Goal: Contribute content: Contribute content

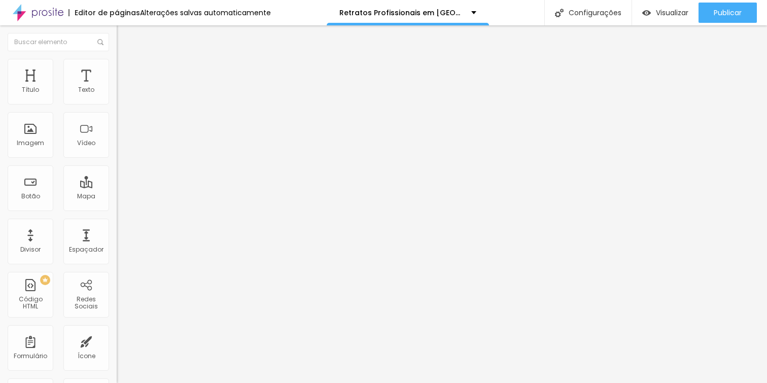
click at [117, 107] on div "Quantidade : 2 Editar perguntas" at bounding box center [175, 99] width 117 height 13
click at [156, 100] on span "2" at bounding box center [158, 96] width 4 height 9
click at [117, 108] on span "Editar perguntas" at bounding box center [146, 103] width 58 height 9
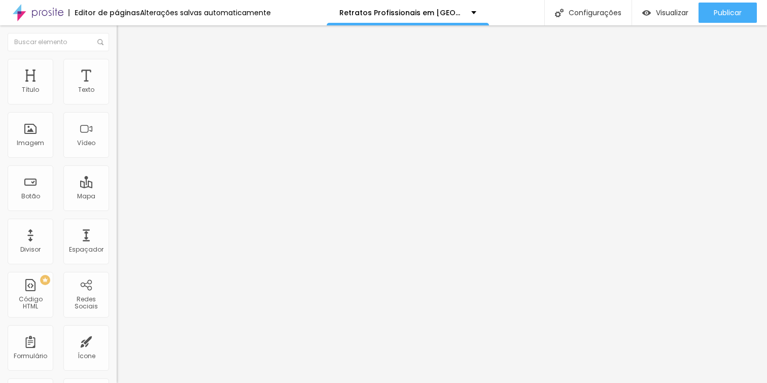
click at [117, 108] on span "Editar perguntas" at bounding box center [146, 103] width 58 height 9
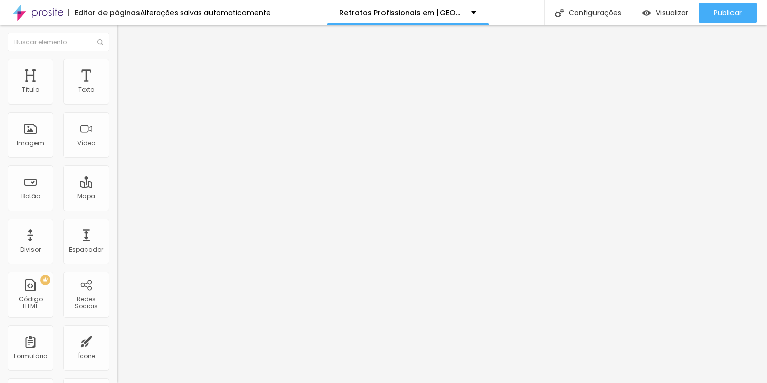
click at [117, 108] on span "Editar perguntas" at bounding box center [146, 103] width 58 height 9
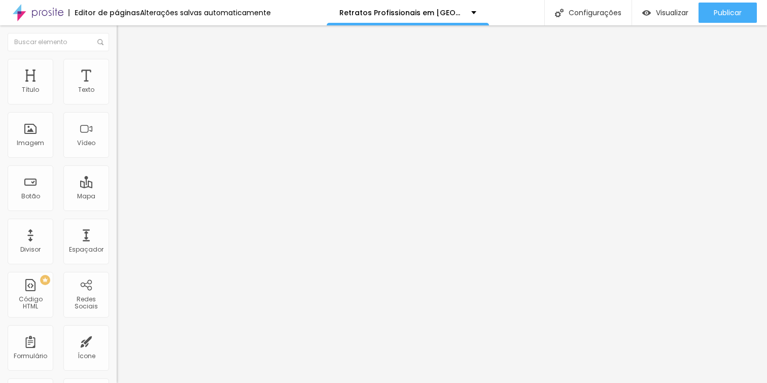
click at [117, 108] on span "Editar perguntas" at bounding box center [146, 103] width 58 height 9
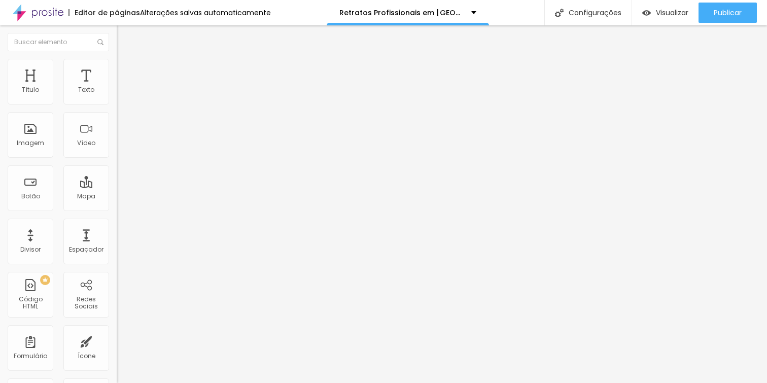
click at [117, 108] on span "Editar perguntas" at bounding box center [146, 103] width 58 height 9
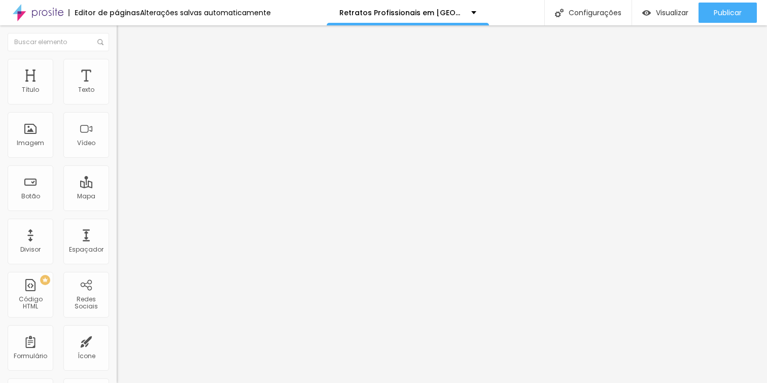
click at [117, 108] on span "Editar perguntas" at bounding box center [146, 103] width 58 height 9
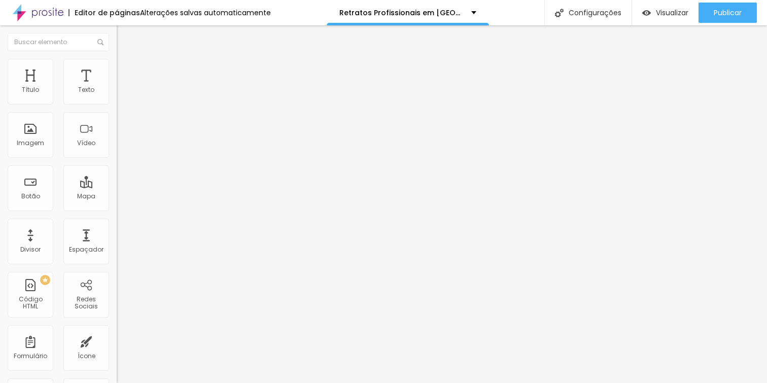
click at [117, 108] on span "Editar perguntas" at bounding box center [146, 103] width 58 height 9
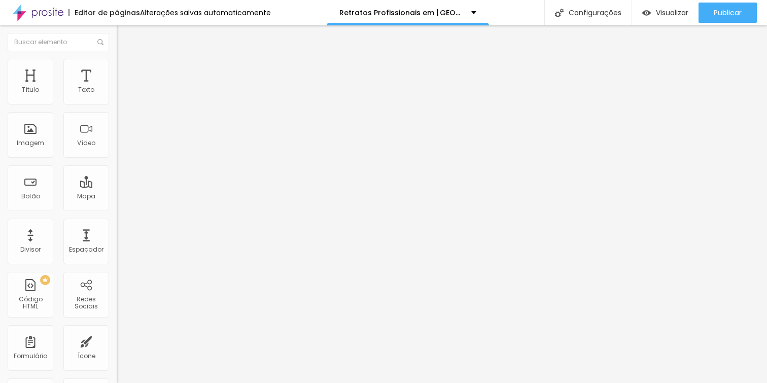
click at [117, 108] on span "Editar perguntas" at bounding box center [146, 103] width 58 height 9
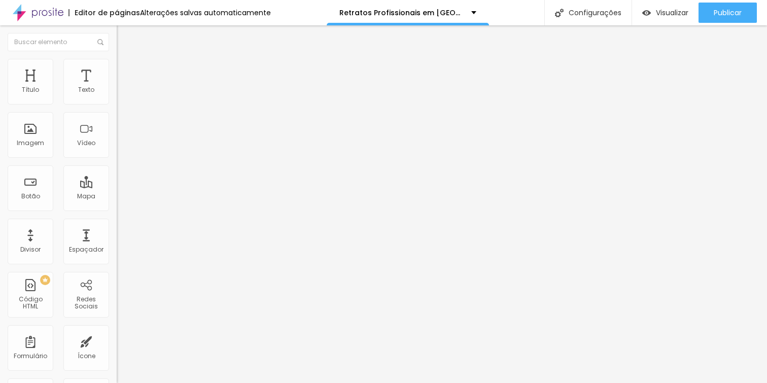
click at [117, 108] on span "Editar perguntas" at bounding box center [146, 103] width 58 height 9
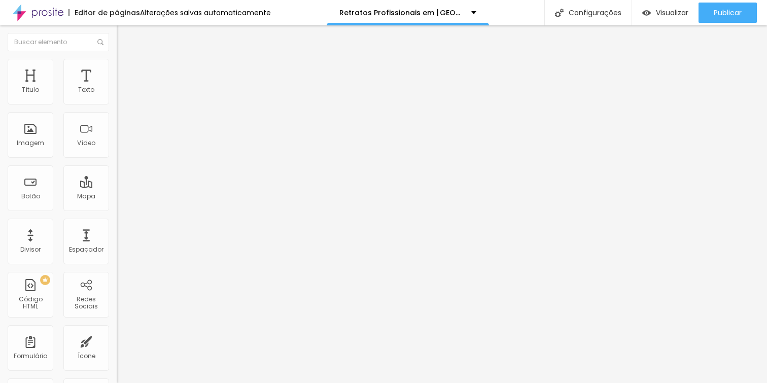
click at [117, 108] on span "Editar perguntas" at bounding box center [146, 103] width 58 height 9
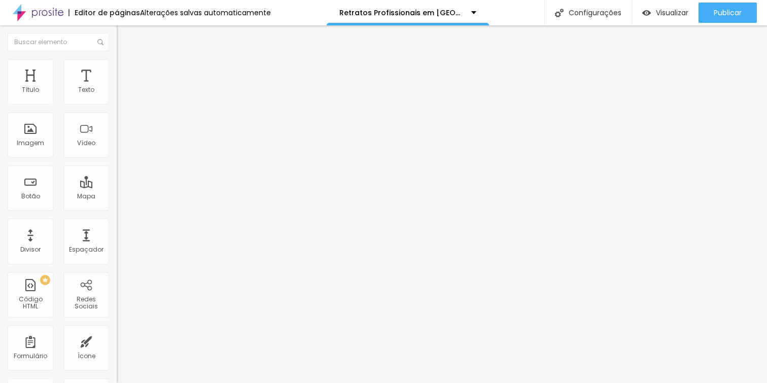
click at [117, 108] on span "Editar perguntas" at bounding box center [146, 103] width 58 height 9
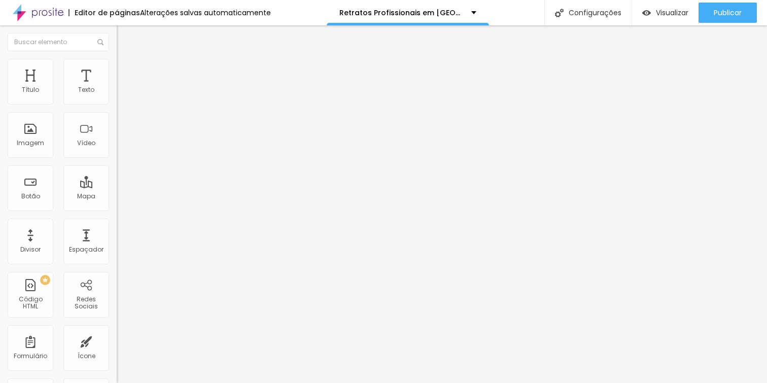
click at [117, 108] on span "Editar perguntas" at bounding box center [146, 103] width 58 height 9
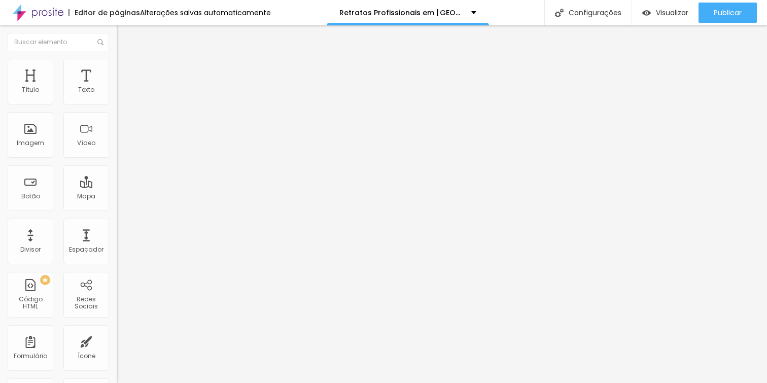
click at [117, 108] on span "Editar perguntas" at bounding box center [146, 103] width 58 height 9
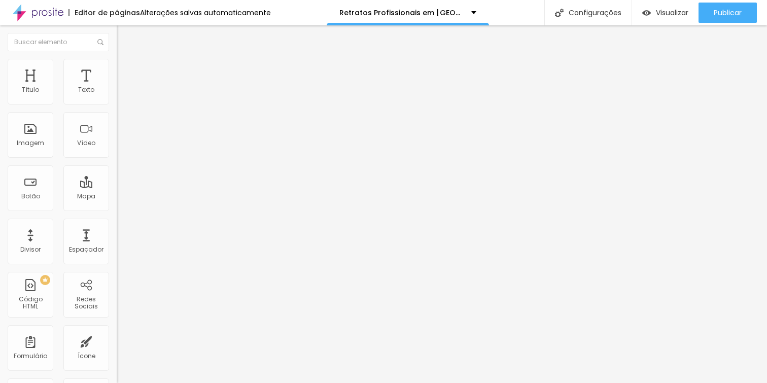
click at [117, 108] on span "Editar perguntas" at bounding box center [146, 103] width 58 height 9
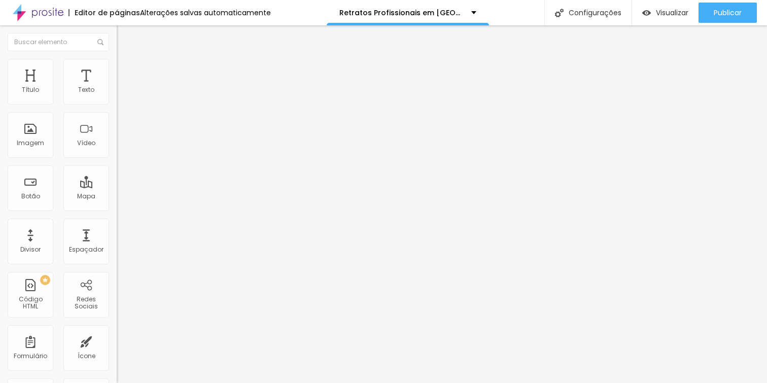
click at [117, 108] on span "Editar perguntas" at bounding box center [146, 103] width 58 height 9
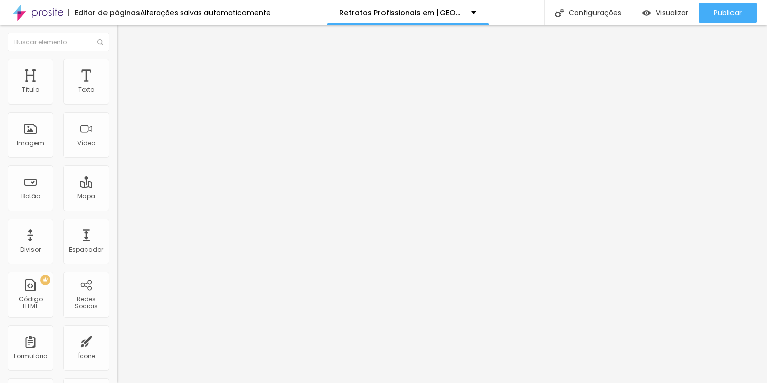
click at [117, 108] on span "Editar perguntas" at bounding box center [146, 103] width 58 height 9
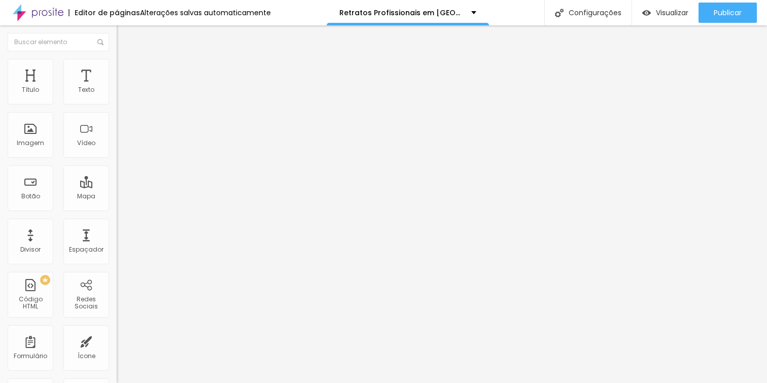
click at [117, 108] on span "Editar perguntas" at bounding box center [146, 103] width 58 height 9
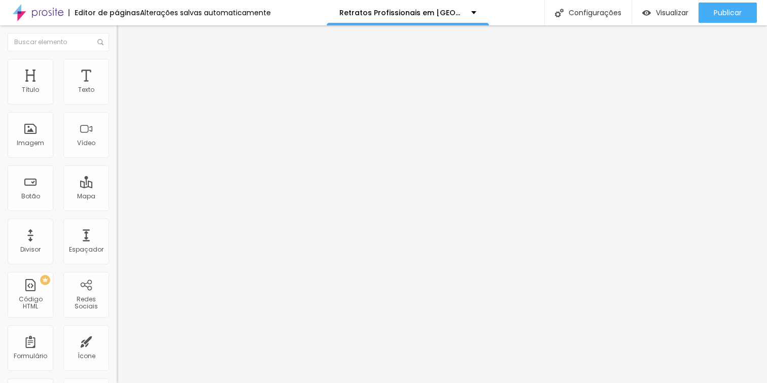
click at [117, 108] on span "Editar perguntas" at bounding box center [146, 103] width 58 height 9
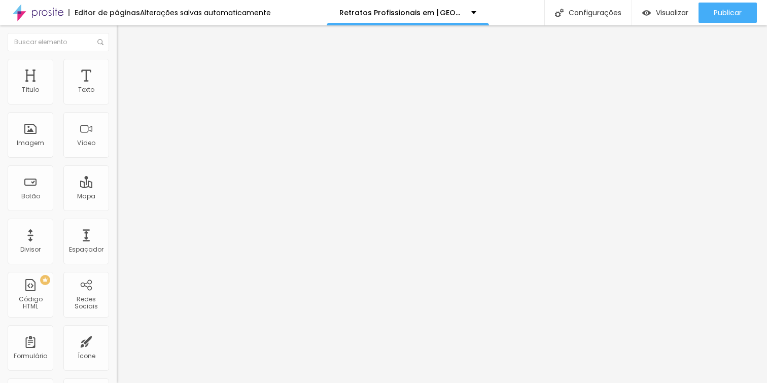
click at [117, 108] on span "Editar perguntas" at bounding box center [146, 103] width 58 height 9
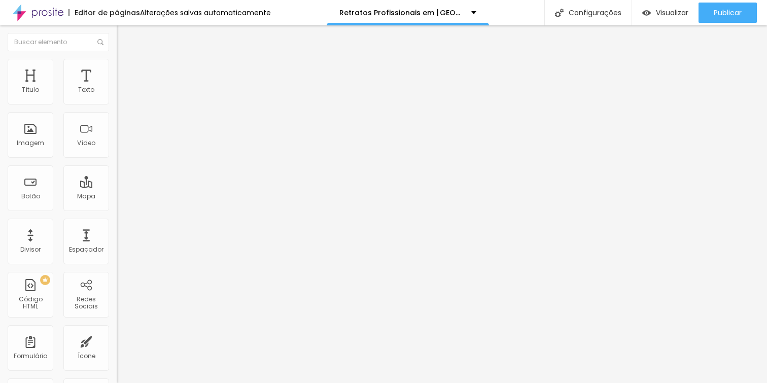
click at [117, 108] on span "Editar perguntas" at bounding box center [146, 103] width 58 height 9
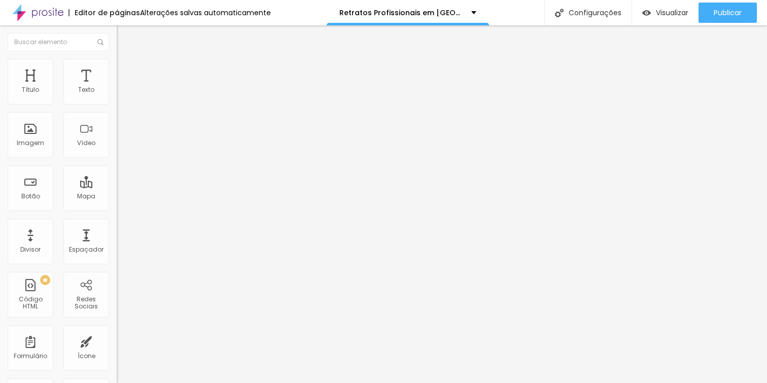
click at [117, 108] on span "Editar perguntas" at bounding box center [146, 103] width 58 height 9
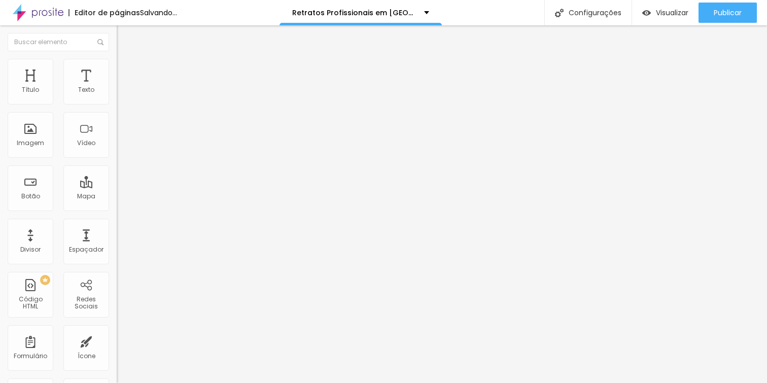
scroll to position [37, 0]
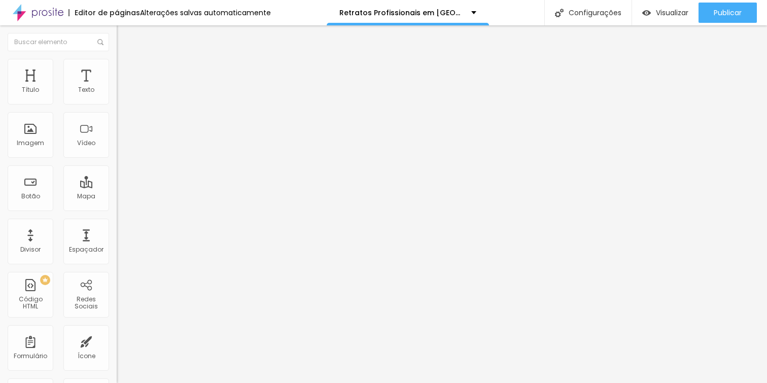
click at [117, 108] on span "Editar perguntas" at bounding box center [146, 103] width 58 height 9
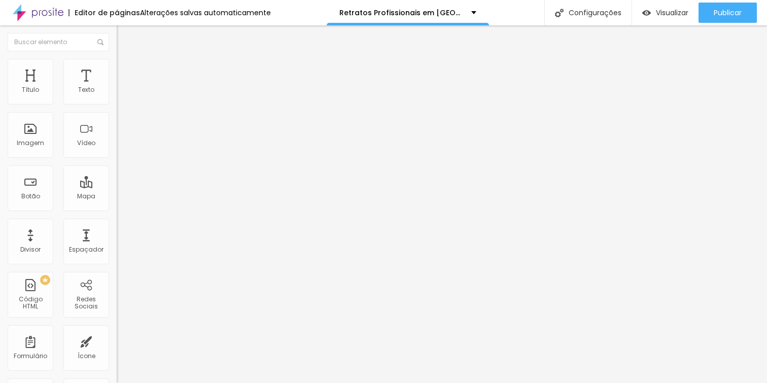
drag, startPoint x: 434, startPoint y: 270, endPoint x: 579, endPoint y: 267, distance: 144.7
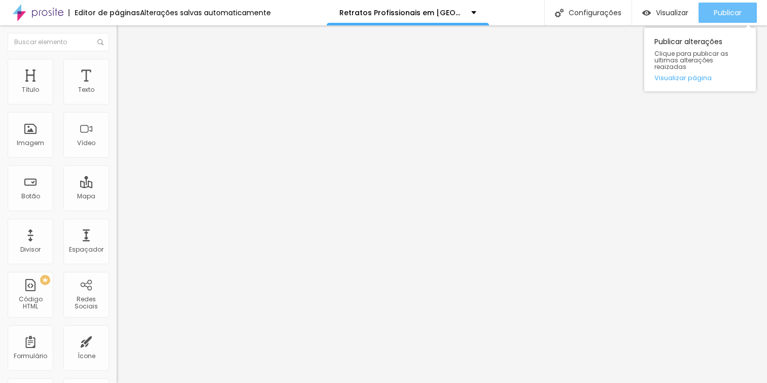
click at [714, 14] on span "Publicar" at bounding box center [728, 13] width 28 height 8
click at [730, 12] on span "Publicar" at bounding box center [728, 13] width 28 height 8
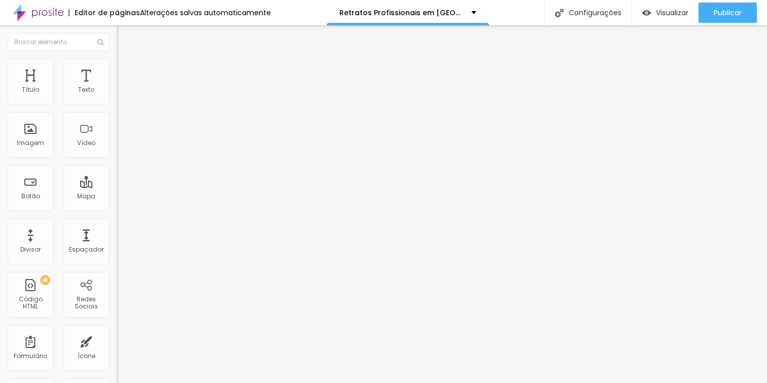
click at [117, 41] on button "Editar Seção" at bounding box center [175, 36] width 117 height 23
click at [117, 203] on input at bounding box center [186, 208] width 138 height 10
type input "diogo sallaberry fotografia"
click at [117, 203] on input "diogo sallaberry fotografia" at bounding box center [186, 208] width 138 height 10
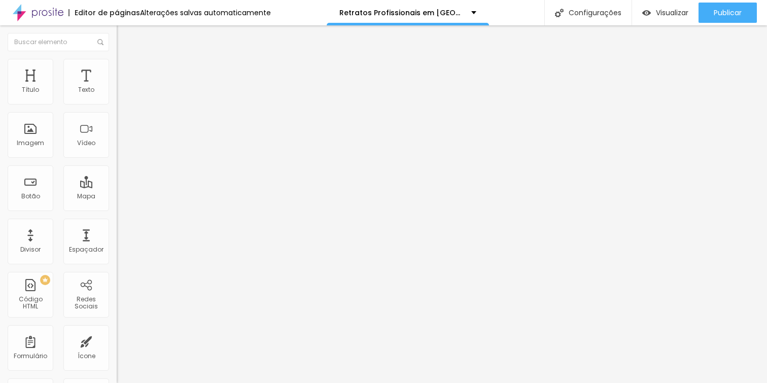
scroll to position [0, 0]
click at [117, 106] on img at bounding box center [175, 143] width 117 height 117
click at [117, 203] on input "diogo sallaberry fotografia" at bounding box center [186, 208] width 138 height 10
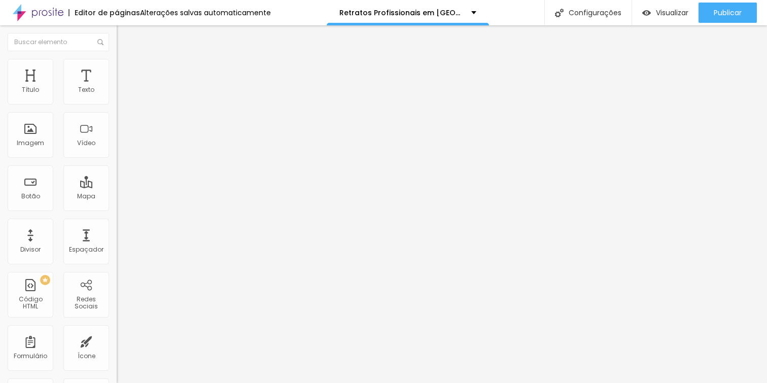
click at [117, 203] on input "diogo sallaberry fotografia" at bounding box center [186, 208] width 138 height 10
click at [117, 212] on span "Procure o perfil da empresa pelo nome." at bounding box center [166, 219] width 99 height 15
click at [117, 203] on input "diogo sallaberry fotografia" at bounding box center [186, 208] width 138 height 10
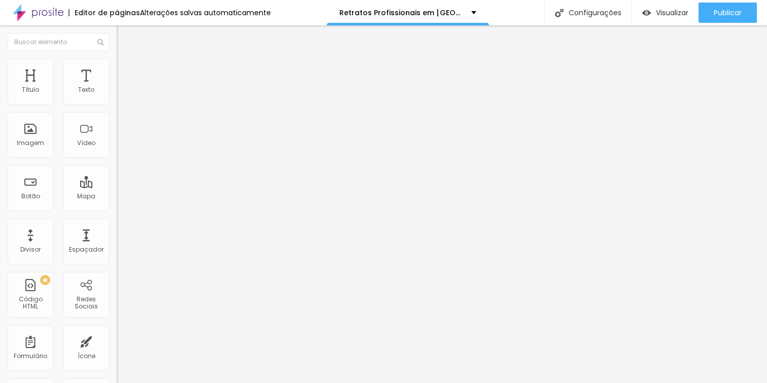
click at [117, 60] on img at bounding box center [121, 63] width 9 height 9
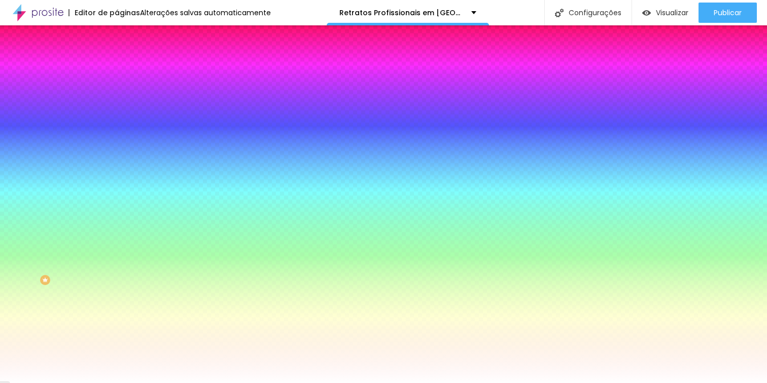
click at [117, 69] on img at bounding box center [121, 73] width 9 height 9
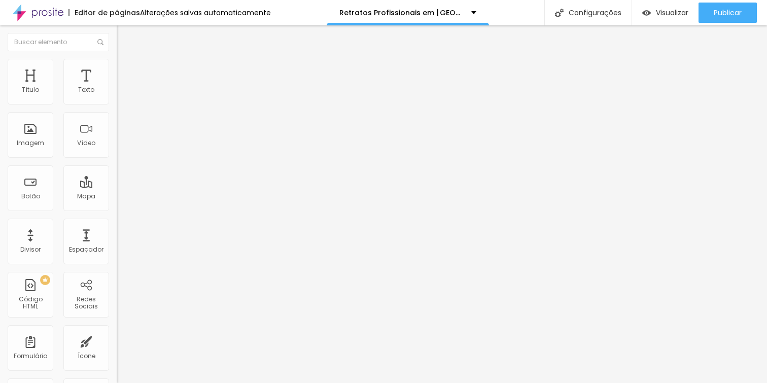
click at [117, 58] on img at bounding box center [121, 53] width 9 height 9
click at [117, 203] on input at bounding box center [186, 208] width 138 height 10
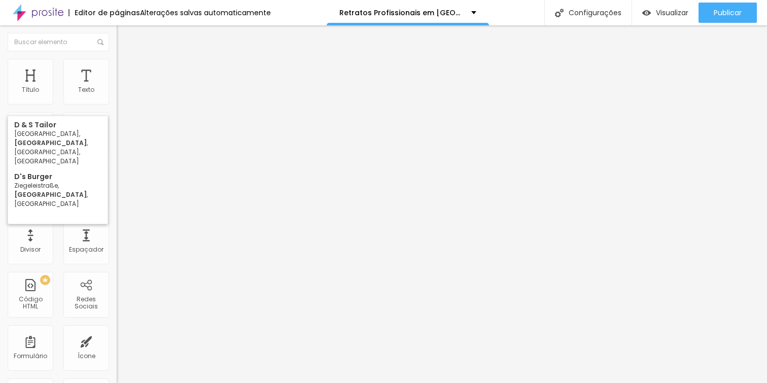
type input "D"
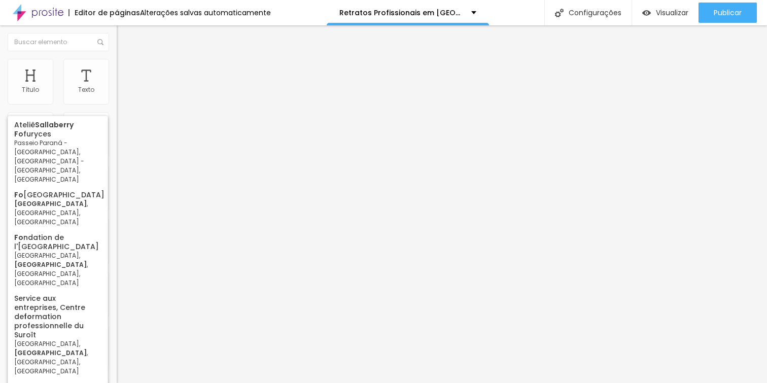
type input "S"
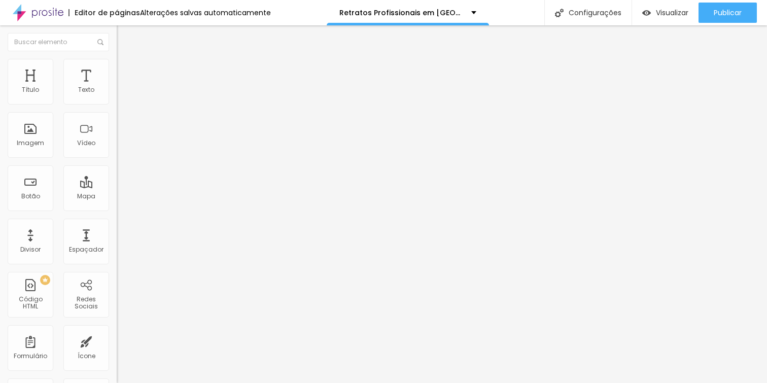
type input "D"
click at [117, 99] on div "Encontre sua empresa Procure o perfil da empresa pelo nome." at bounding box center [175, 152] width 117 height 146
click at [117, 203] on input at bounding box center [186, 208] width 138 height 10
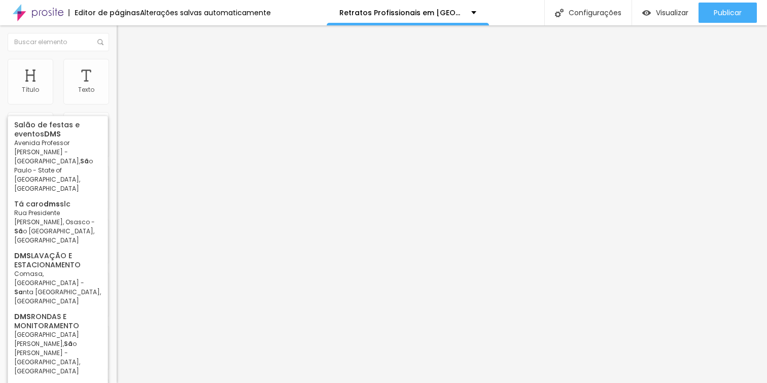
type input "D"
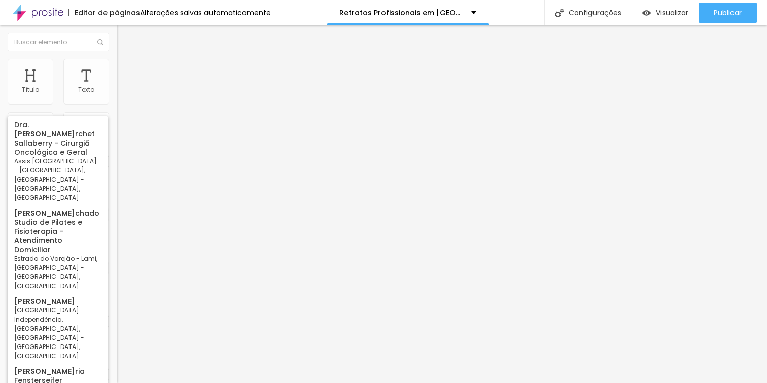
type input "D"
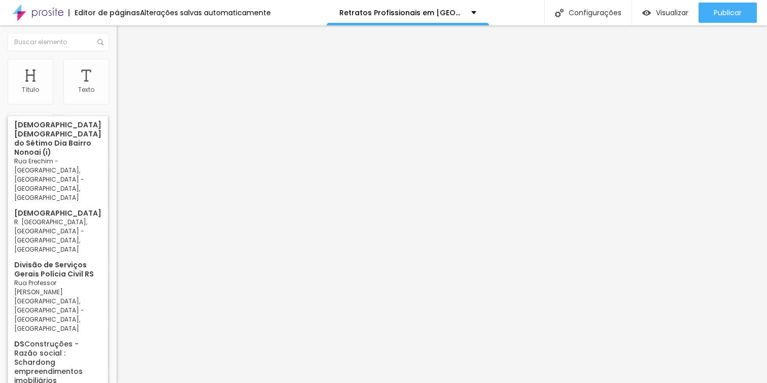
type input "D"
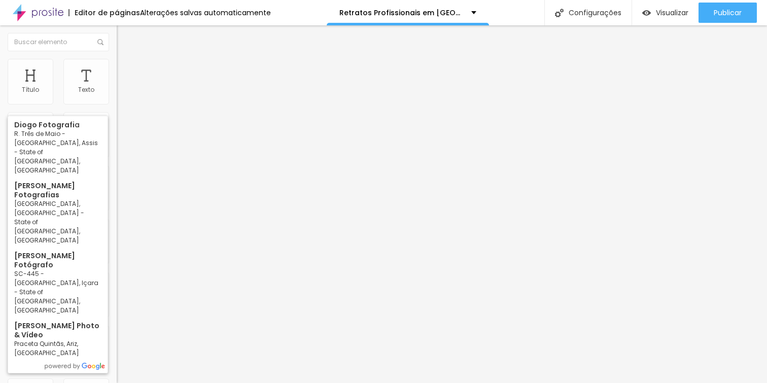
type input "D"
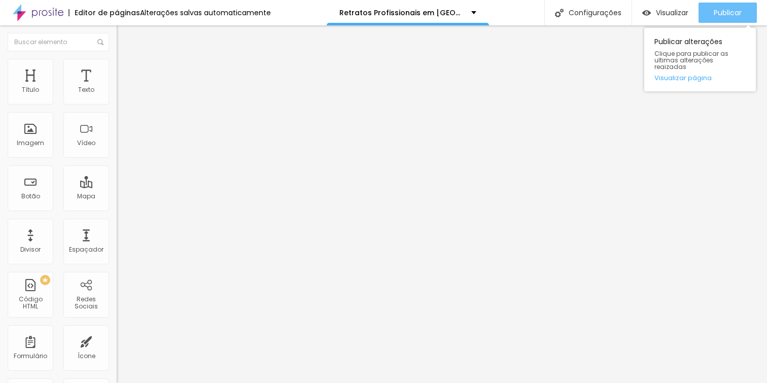
click at [717, 10] on span "Publicar" at bounding box center [728, 13] width 28 height 8
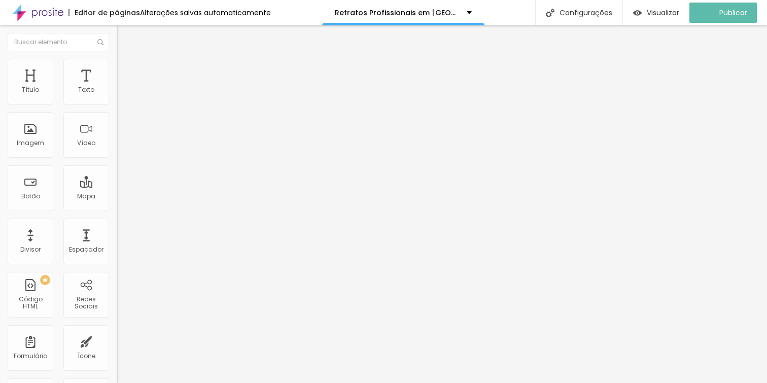
click at [117, 39] on button "Editar Perguntas frequentes" at bounding box center [175, 40] width 117 height 31
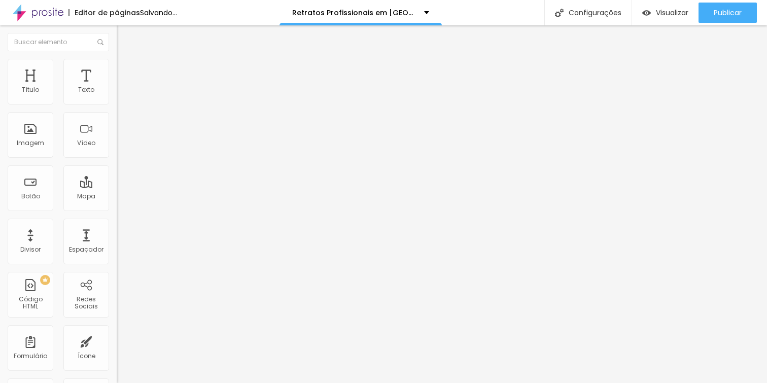
click at [117, 203] on input at bounding box center [186, 208] width 138 height 10
type input "S"
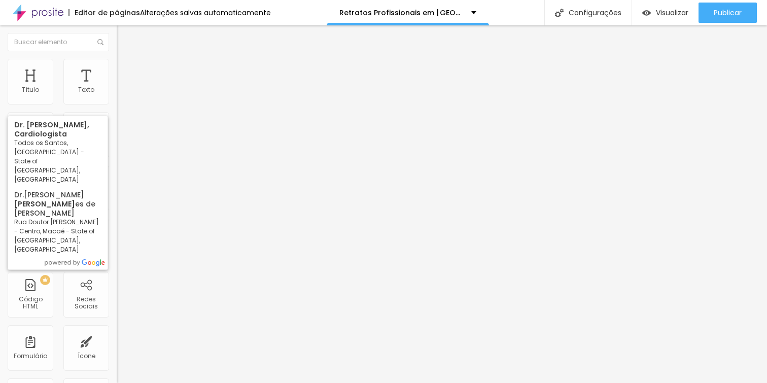
type input "D"
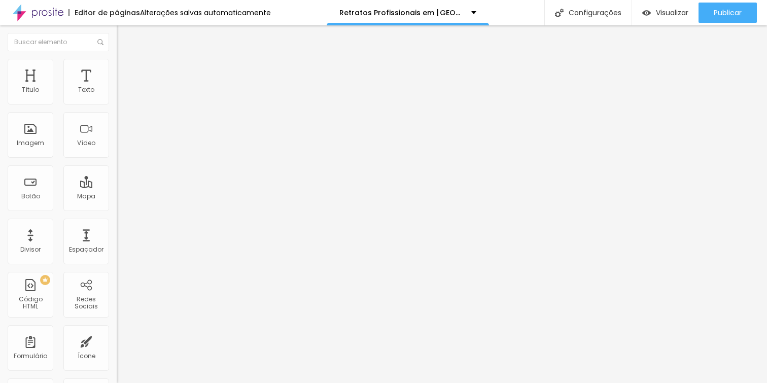
type input "D"
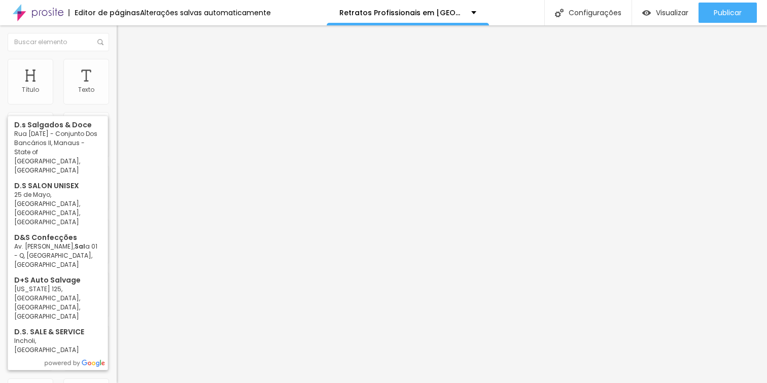
type input "d"
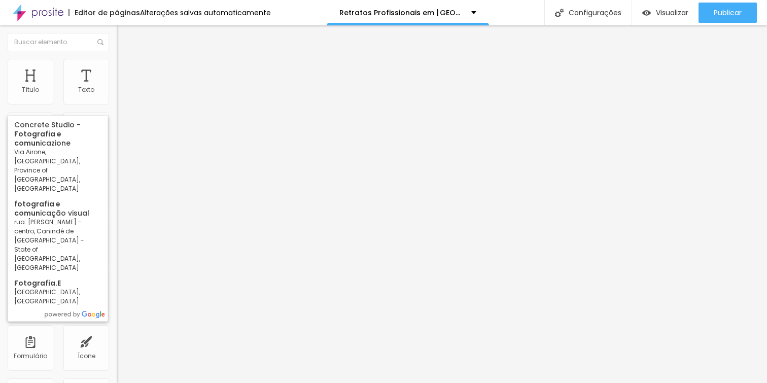
type input "f"
